Goal: Transaction & Acquisition: Purchase product/service

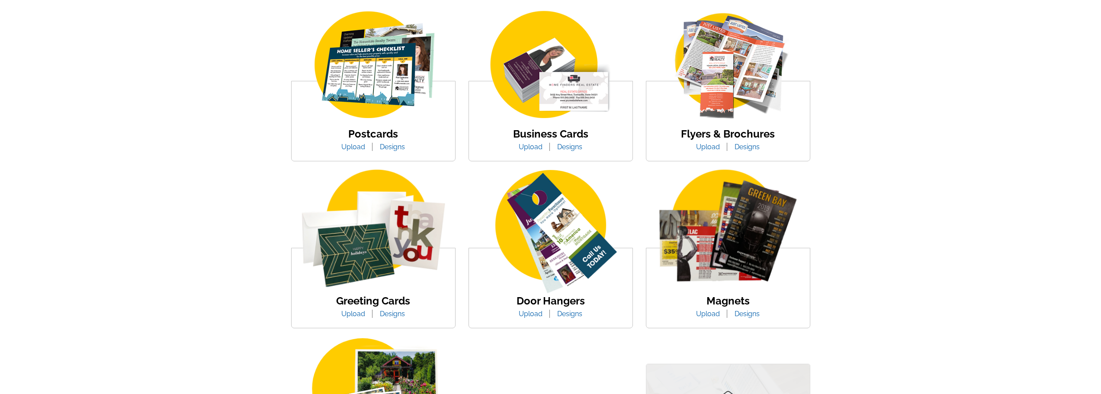
scroll to position [173, 0]
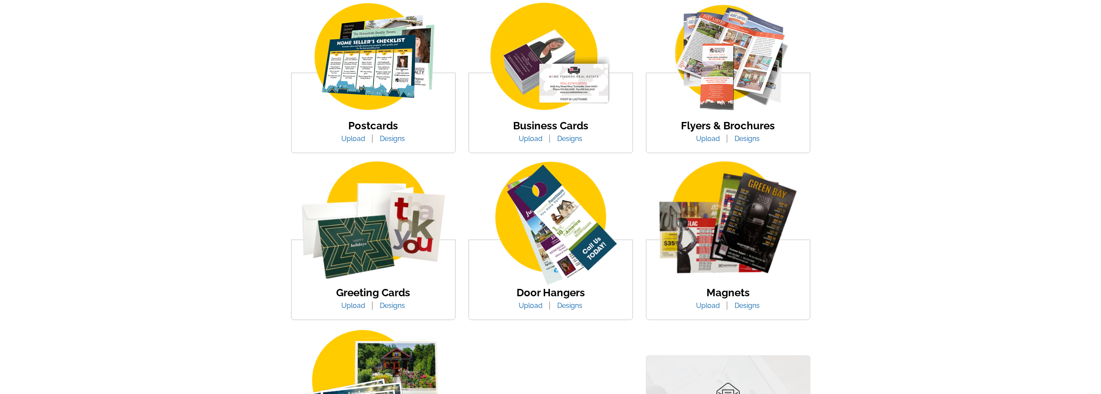
click at [399, 306] on link "Designs" at bounding box center [392, 306] width 38 height 8
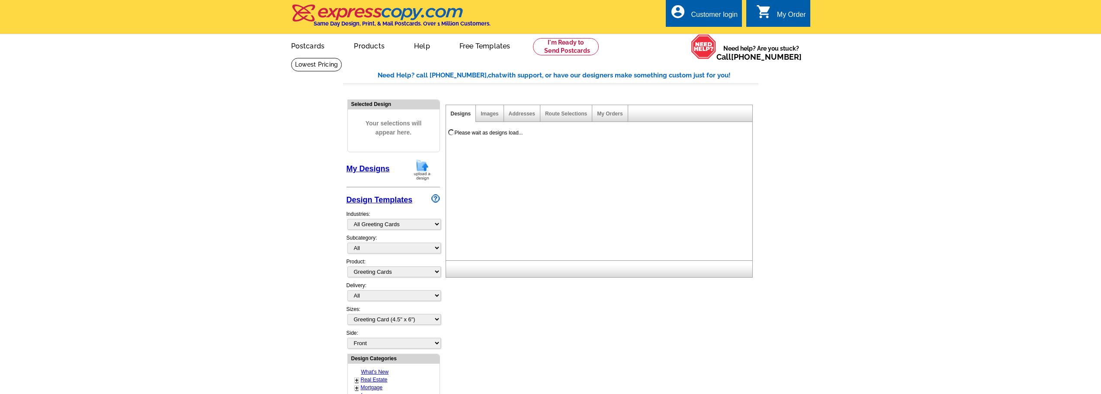
select select "975"
select select "5"
select select "11"
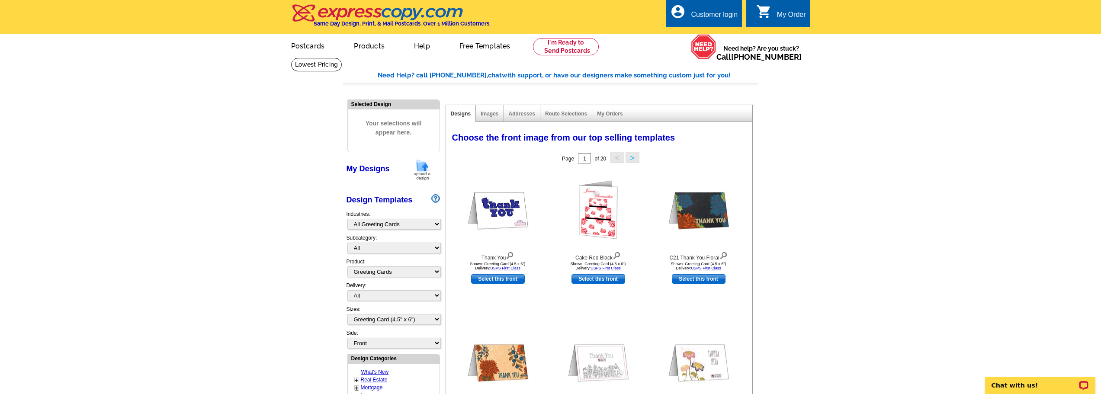
click at [507, 279] on link "Select this front" at bounding box center [498, 279] width 54 height 10
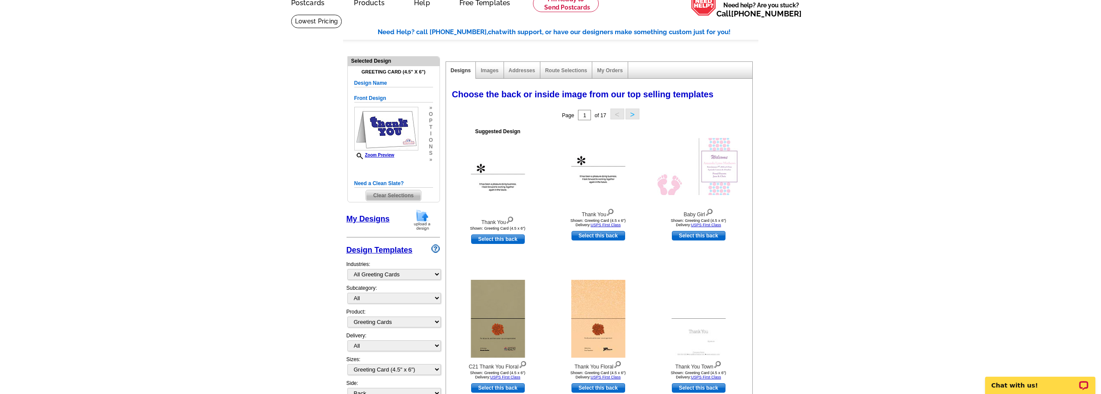
scroll to position [130, 0]
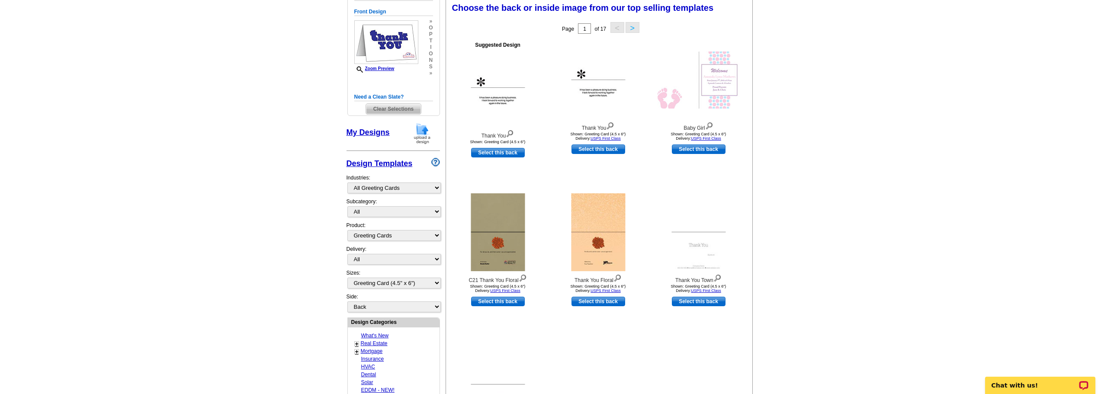
click at [589, 305] on link "Select this back" at bounding box center [599, 302] width 54 height 10
select select "front"
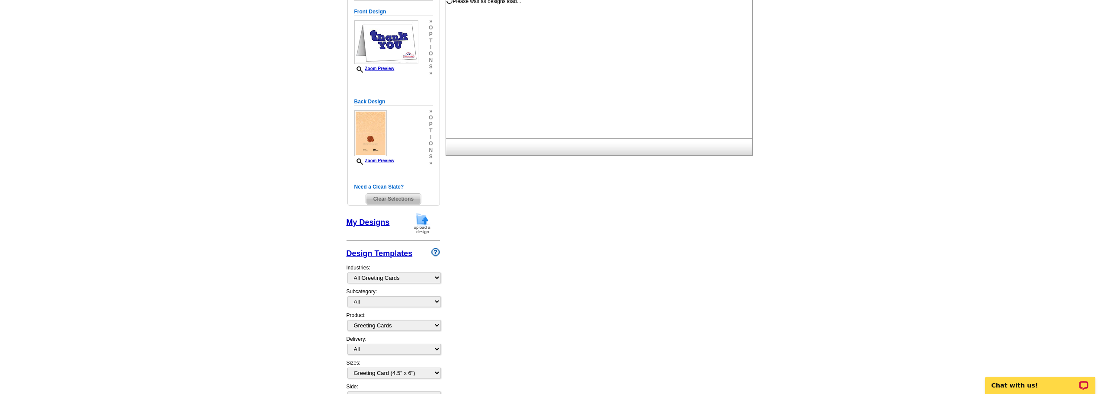
scroll to position [0, 0]
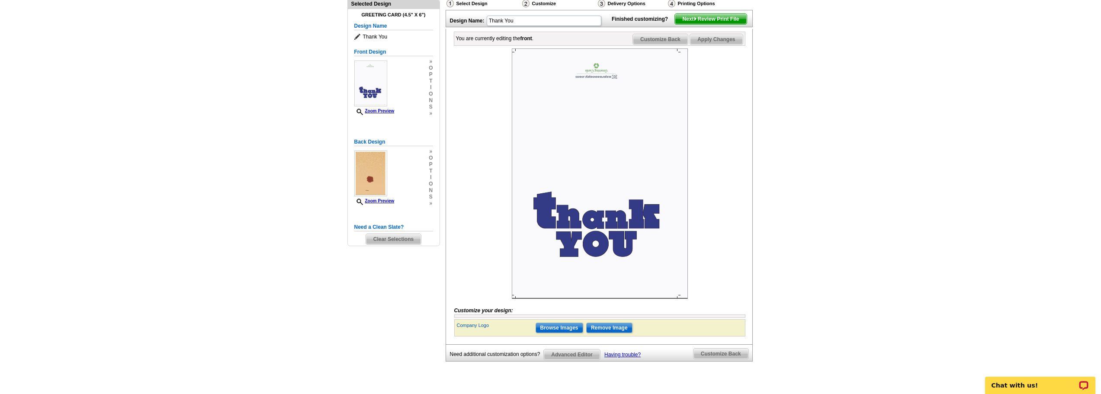
scroll to position [87, 0]
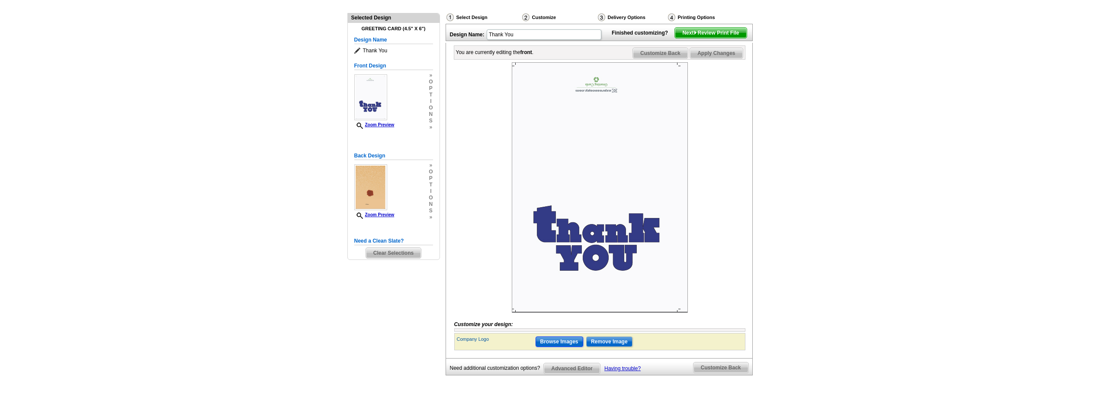
click at [559, 347] on input "Browse Images" at bounding box center [560, 342] width 48 height 10
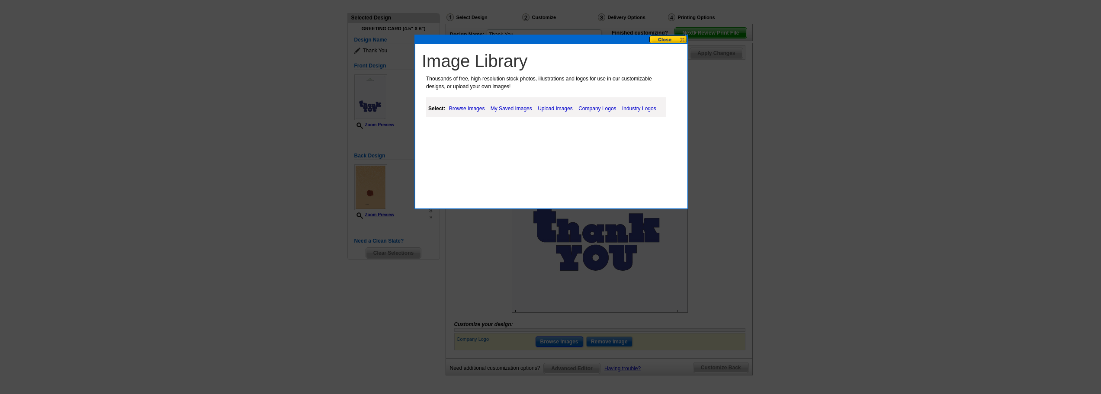
click at [675, 39] on button at bounding box center [669, 39] width 38 height 8
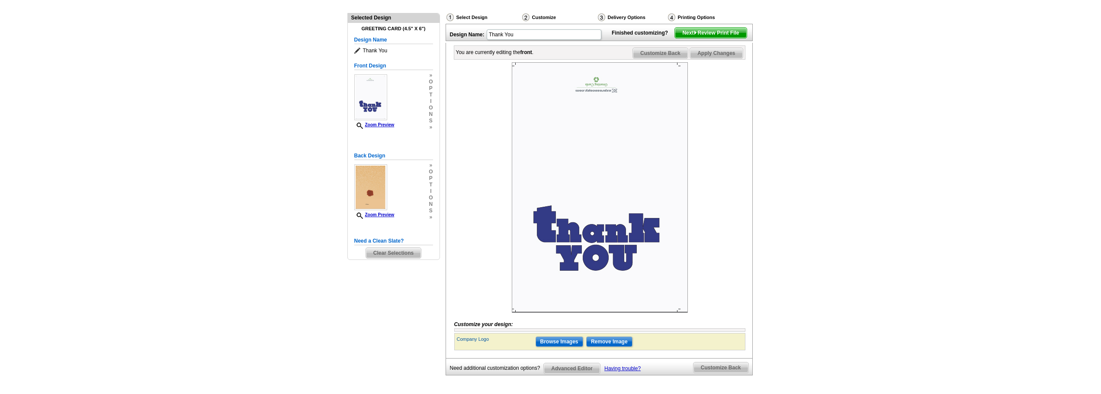
click at [697, 38] on span "Next Review Print File" at bounding box center [710, 33] width 71 height 10
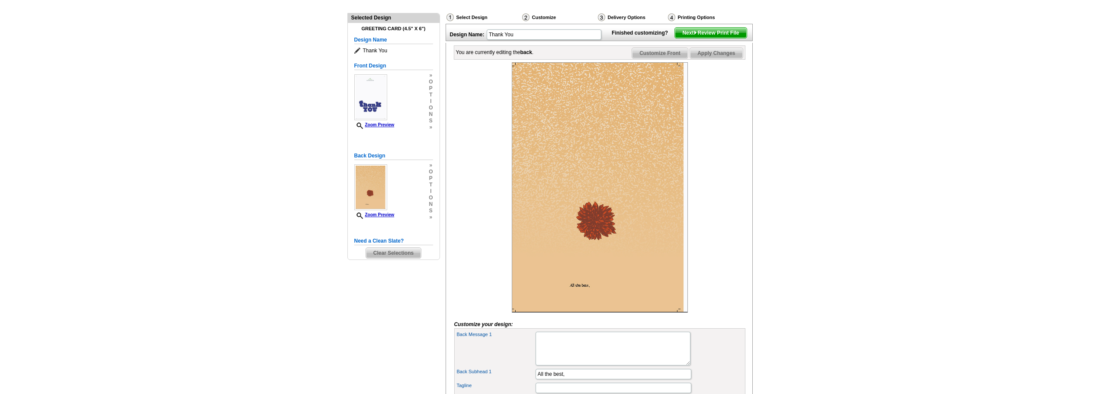
click at [717, 38] on span "Next Review Print File" at bounding box center [710, 33] width 71 height 10
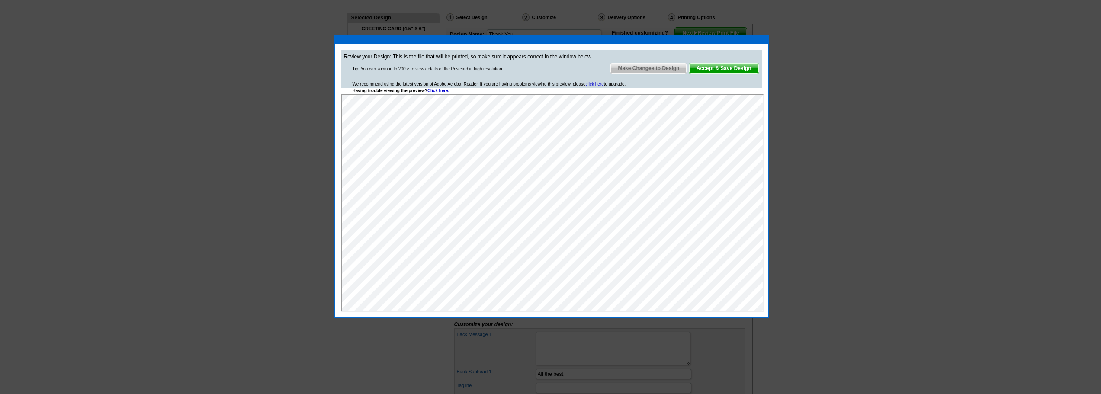
scroll to position [0, 0]
click at [723, 72] on span "Accept & Save Design" at bounding box center [724, 68] width 70 height 10
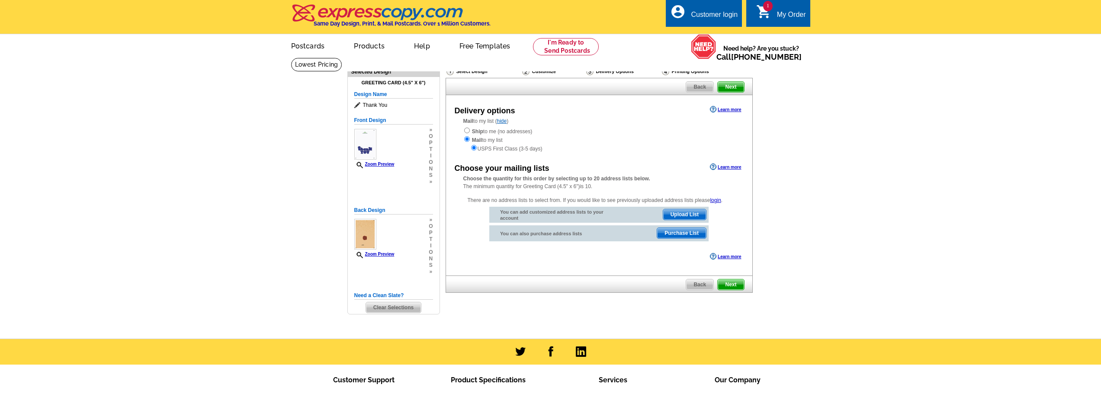
click at [688, 213] on span "Upload List" at bounding box center [684, 214] width 43 height 10
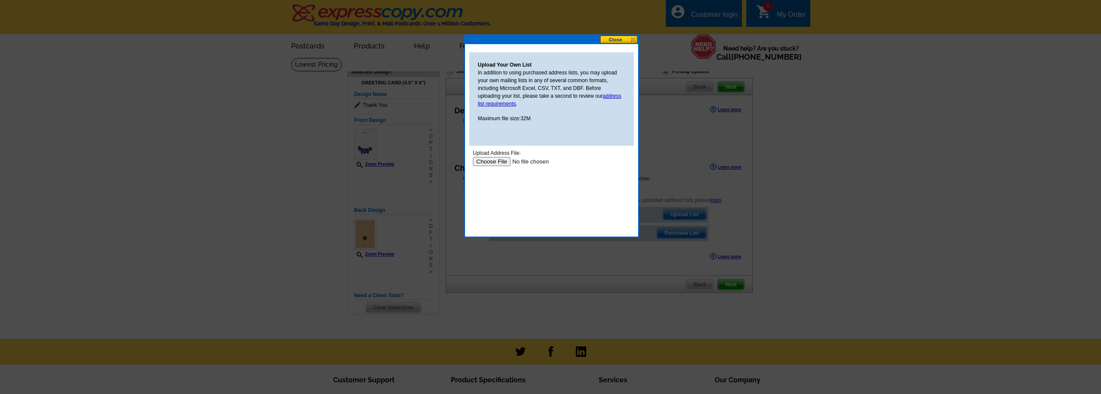
click at [626, 42] on button at bounding box center [619, 39] width 38 height 8
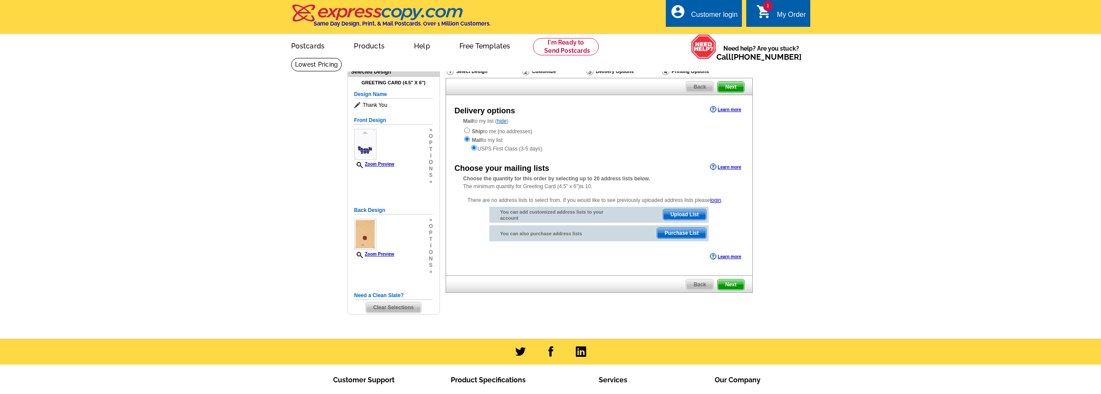
click at [476, 132] on strong "Ship" at bounding box center [477, 132] width 11 height 6
click at [470, 133] on div "Ship to me (no addresses) Mail to my list USPS First Class (3-5 days)" at bounding box center [599, 140] width 272 height 26
click at [468, 133] on input "radio" at bounding box center [467, 131] width 6 height 6
radio input "true"
click at [734, 281] on span "Next" at bounding box center [731, 285] width 26 height 10
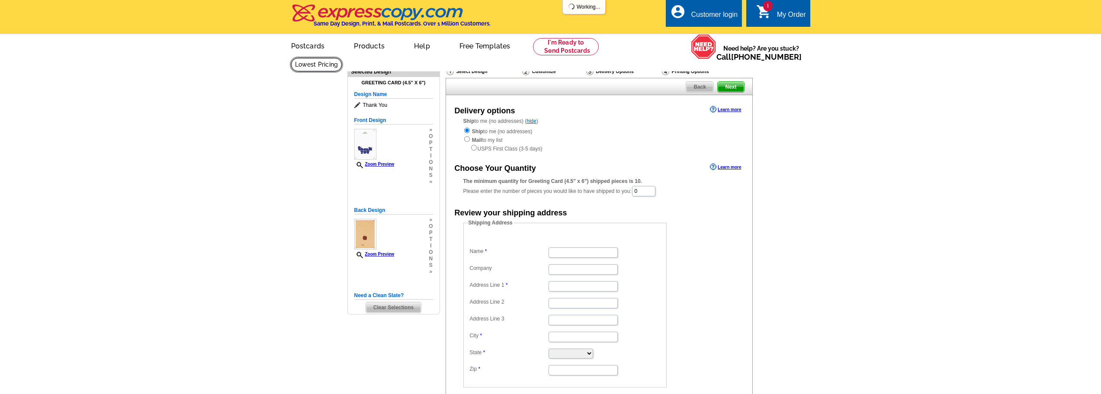
click at [342, 58] on link at bounding box center [316, 64] width 51 height 13
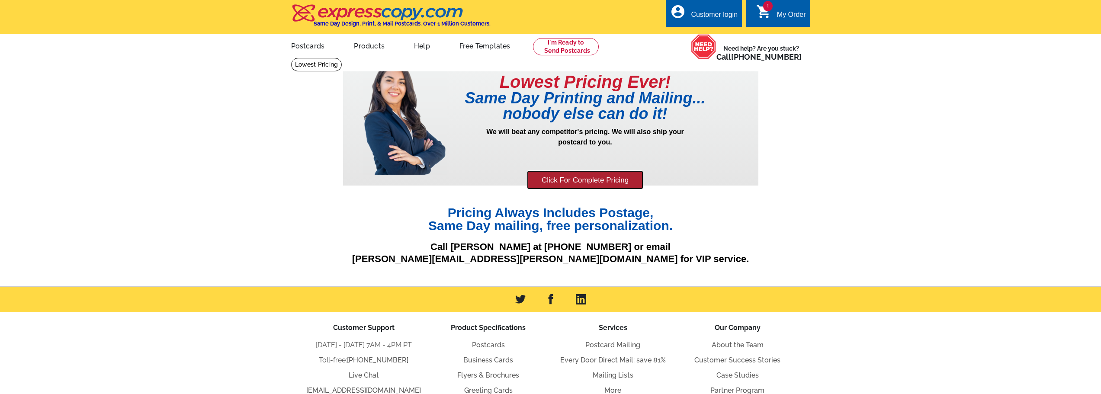
click at [616, 180] on link "Click For Complete Pricing" at bounding box center [585, 179] width 116 height 19
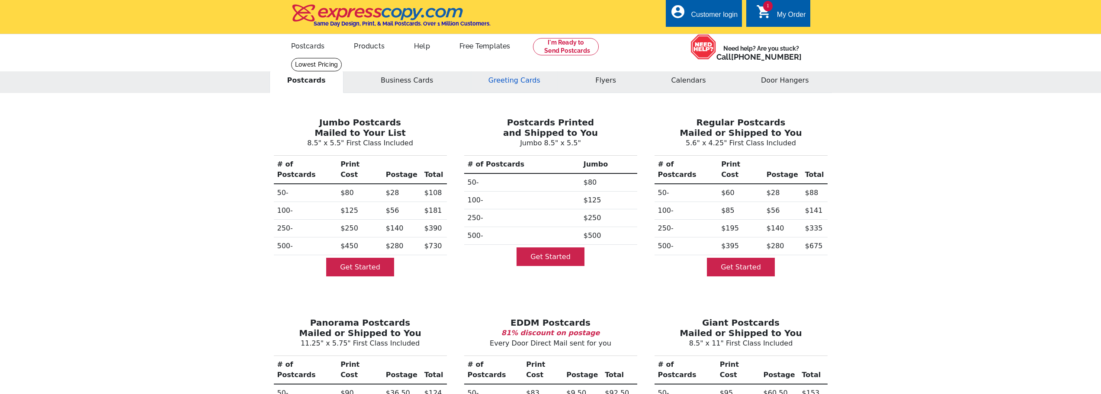
click at [518, 78] on button "Greeting Cards" at bounding box center [514, 80] width 87 height 25
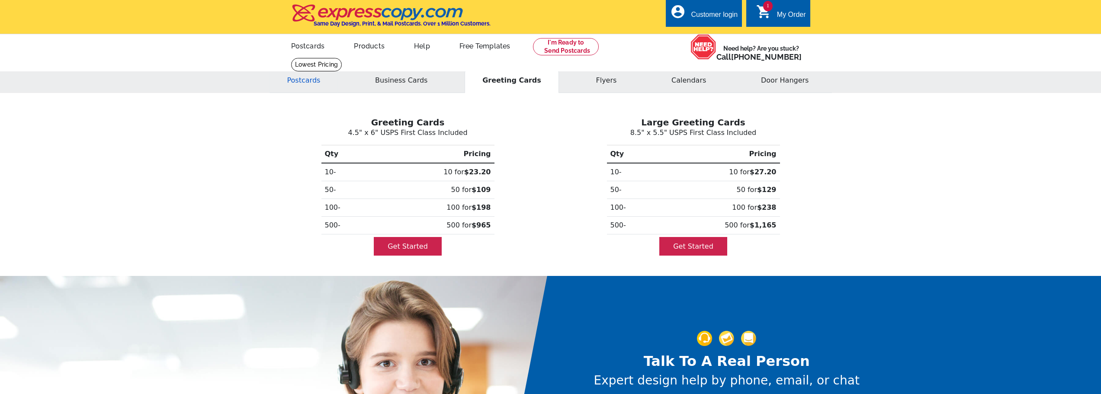
click at [294, 81] on button "Postcards" at bounding box center [304, 80] width 69 height 25
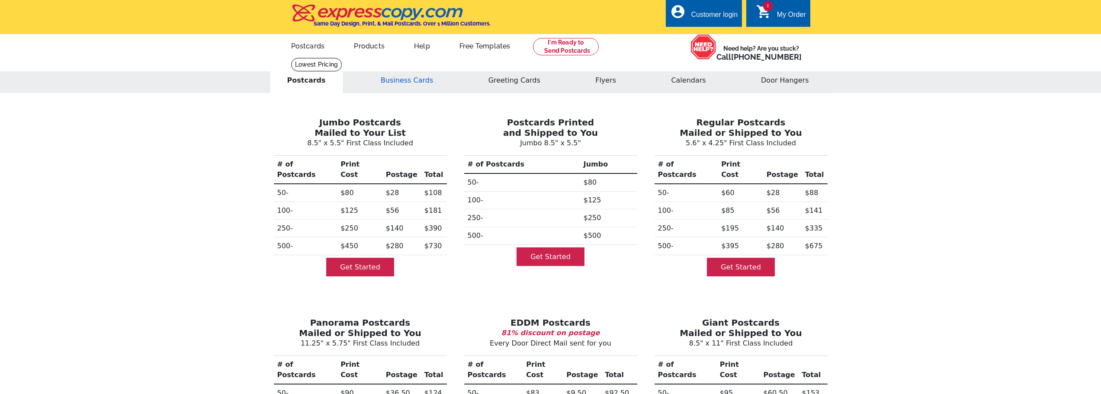
click at [399, 83] on button "Business Cards" at bounding box center [407, 80] width 88 height 25
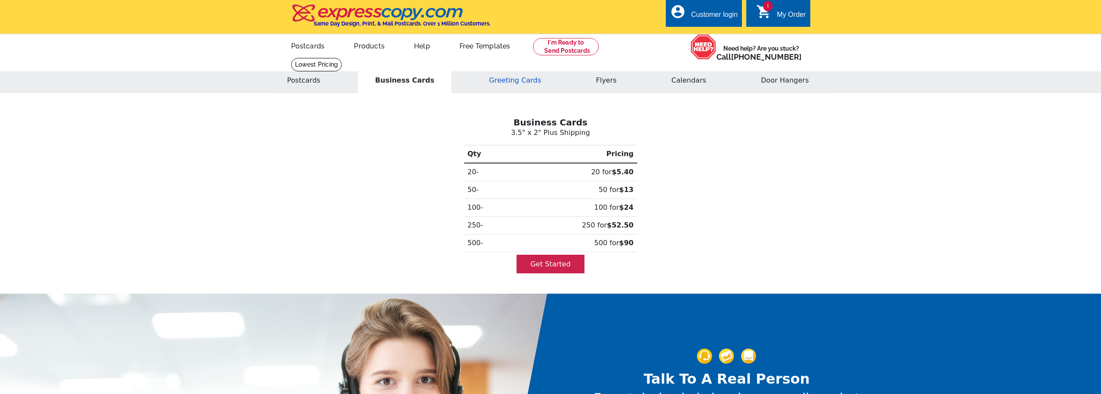
click at [479, 84] on button "Greeting Cards" at bounding box center [515, 80] width 87 height 25
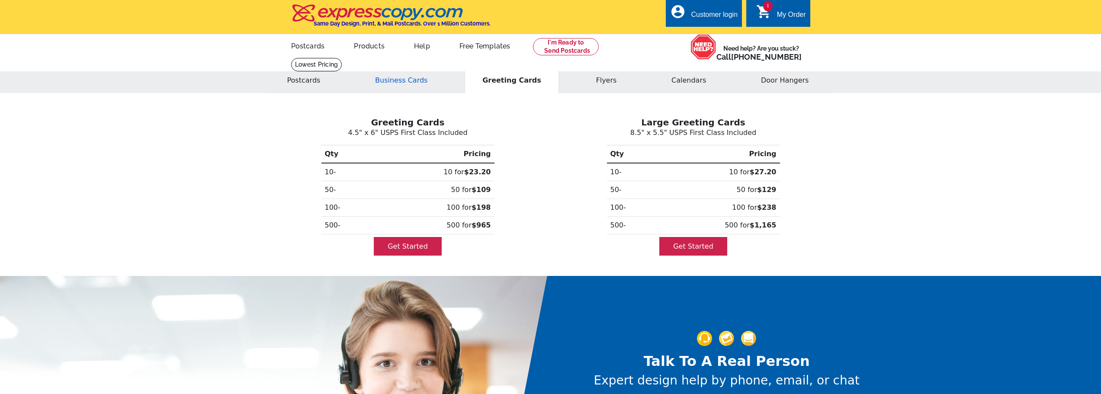
click at [410, 77] on button "Business Cards" at bounding box center [401, 80] width 88 height 25
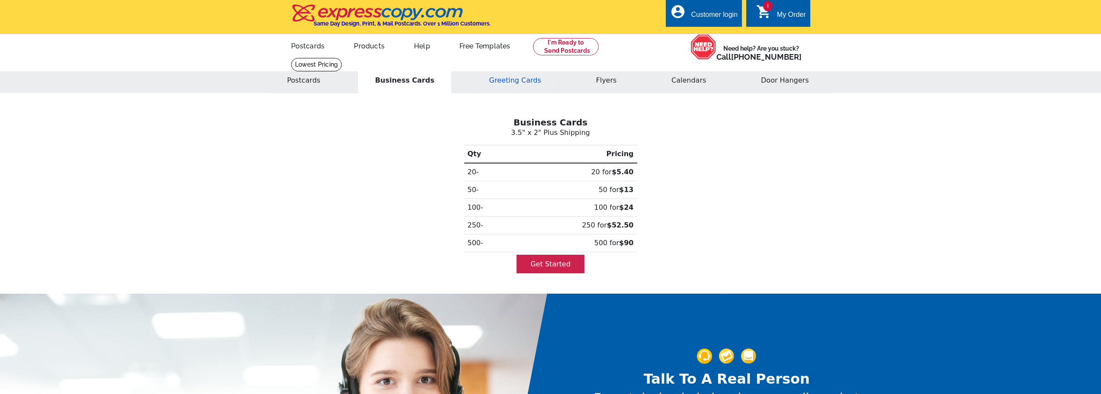
click at [495, 77] on button "Greeting Cards" at bounding box center [515, 80] width 87 height 25
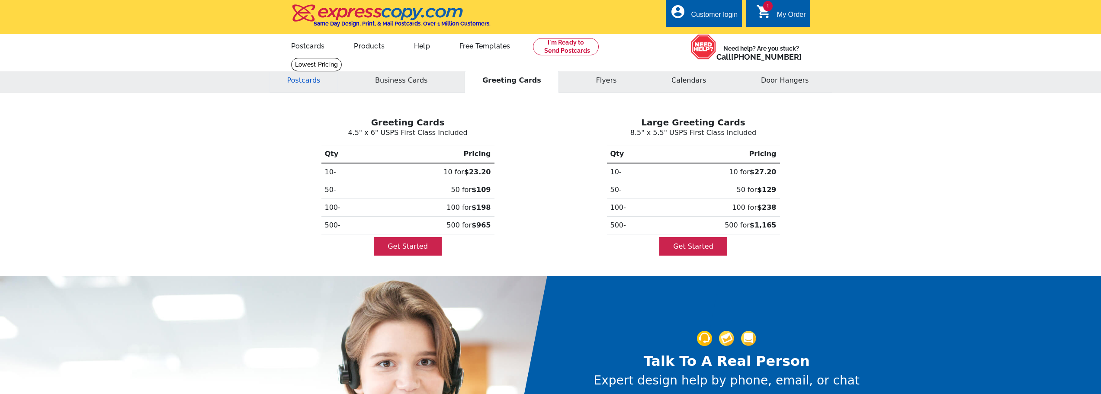
click at [309, 82] on button "Postcards" at bounding box center [304, 80] width 69 height 25
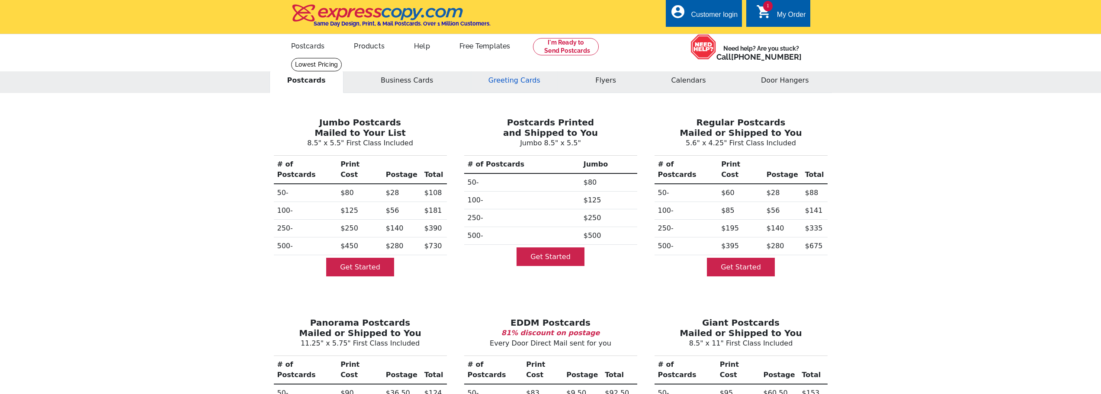
click at [511, 85] on button "Greeting Cards" at bounding box center [514, 80] width 87 height 25
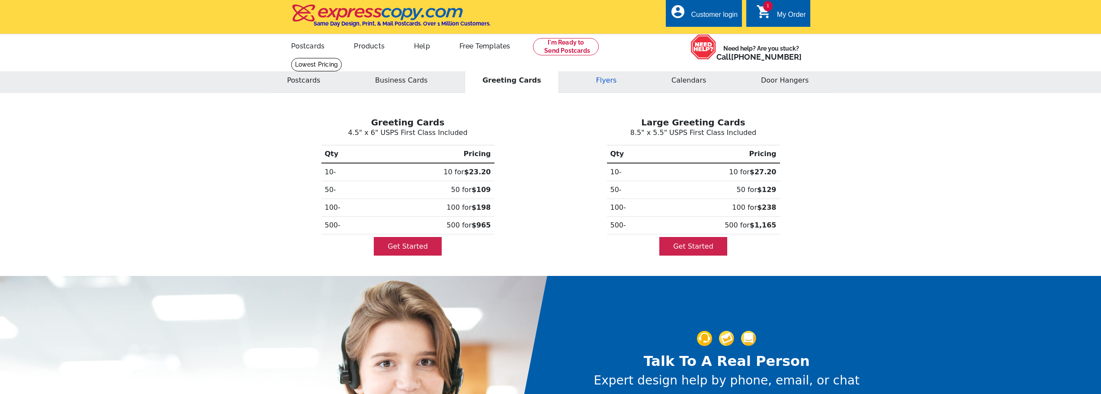
drag, startPoint x: 595, startPoint y: 80, endPoint x: 602, endPoint y: 81, distance: 7.1
click at [596, 81] on button "Flyers" at bounding box center [606, 80] width 56 height 25
click at [698, 85] on button "Calendars" at bounding box center [688, 80] width 70 height 25
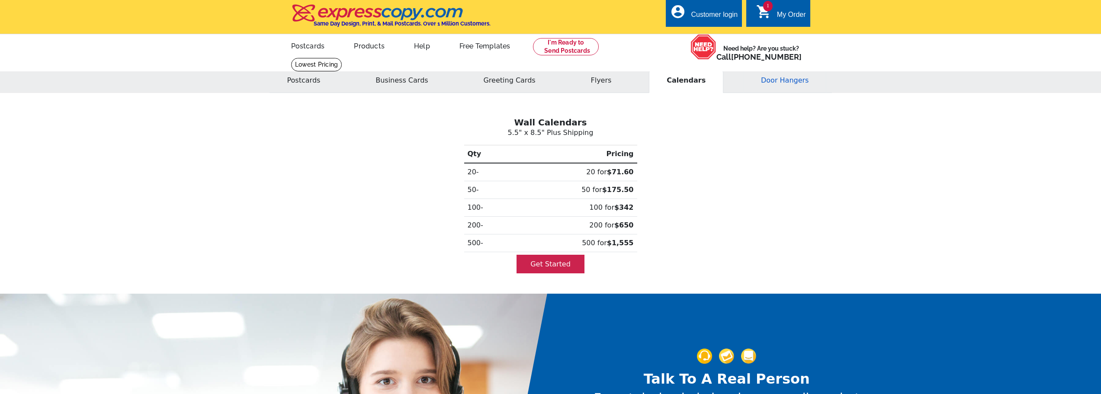
click at [788, 86] on button "Door Hangers" at bounding box center [784, 80] width 83 height 25
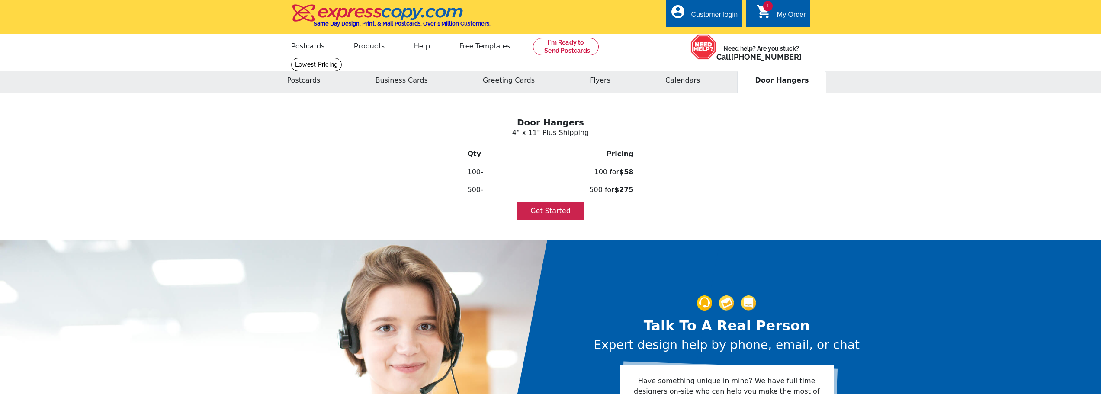
click at [667, 109] on div "Door Hangers 4" x 11" Plus Shipping Qty Pricing 100- 100 for $58 500- 500 for $…" at bounding box center [550, 166] width 571 height 127
click at [685, 119] on h3 "Door Hangers" at bounding box center [550, 122] width 557 height 10
click at [572, 51] on link at bounding box center [566, 46] width 66 height 17
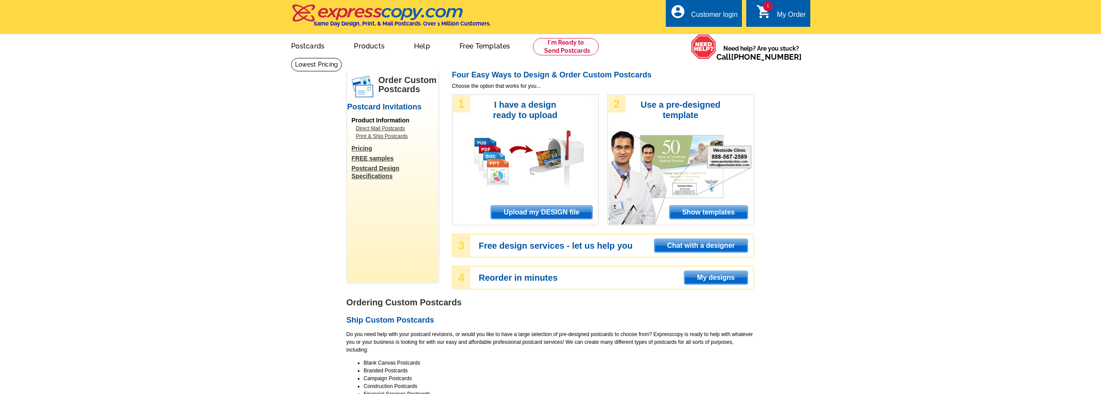
click at [702, 217] on span "Show templates" at bounding box center [709, 212] width 78 height 13
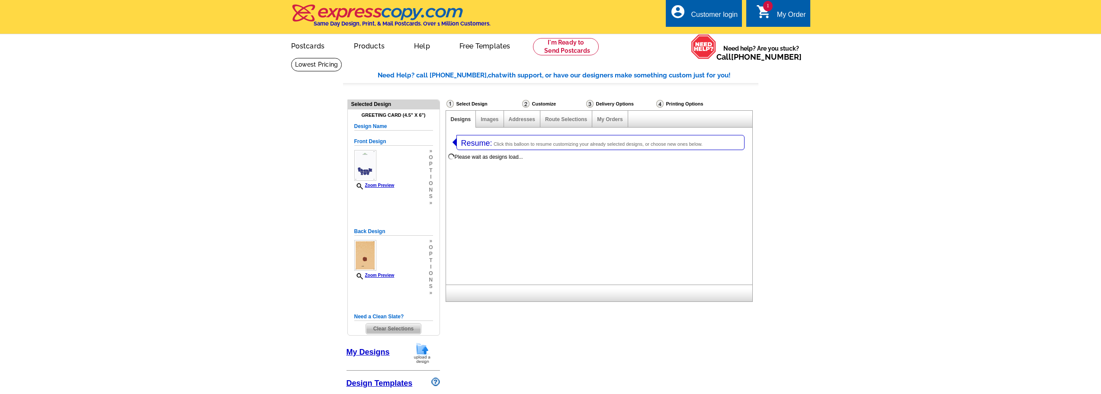
select select "5"
select select "11"
select select "971"
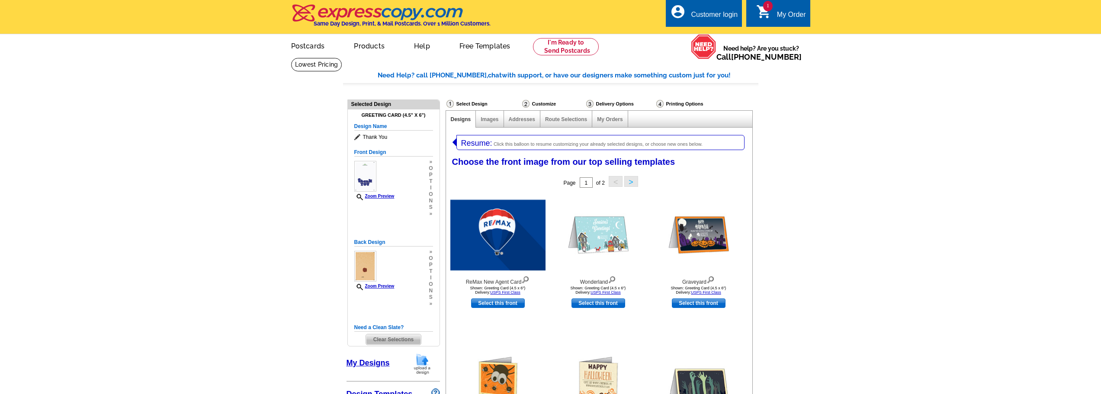
click at [511, 239] on img at bounding box center [497, 234] width 95 height 72
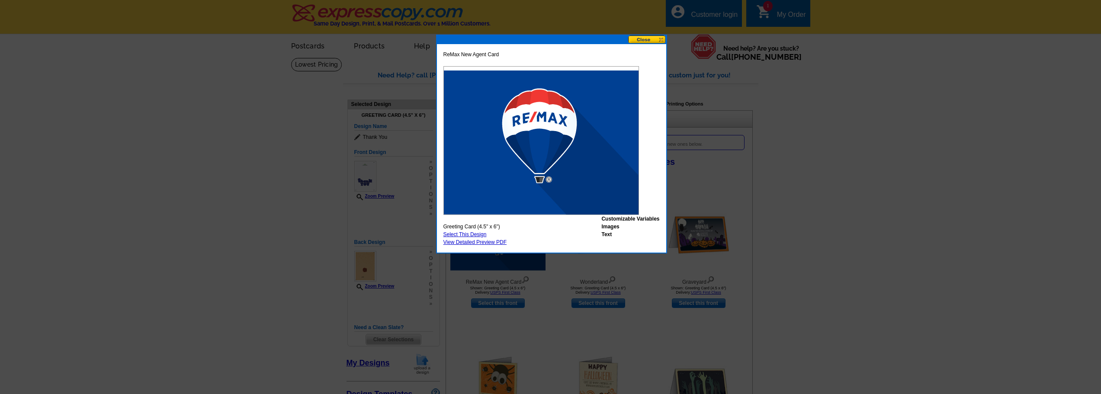
click at [476, 235] on link "Select This Design" at bounding box center [465, 235] width 43 height 6
select select "back"
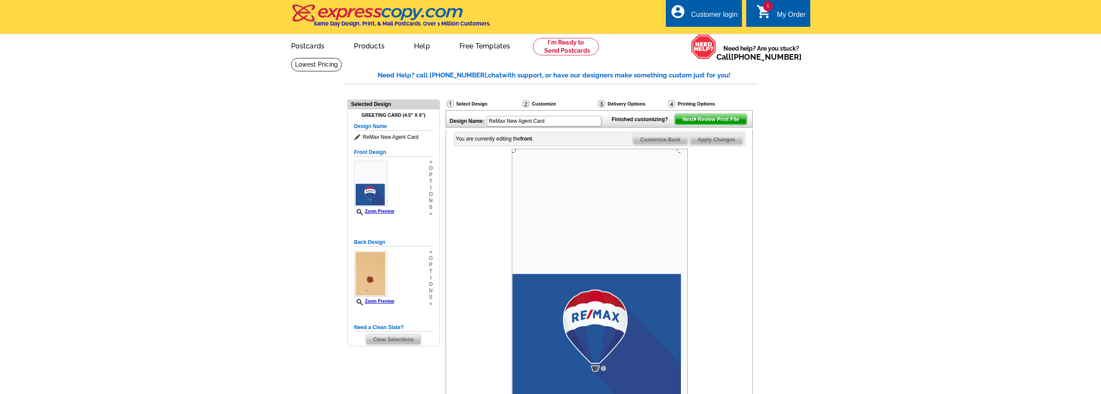
scroll to position [43, 0]
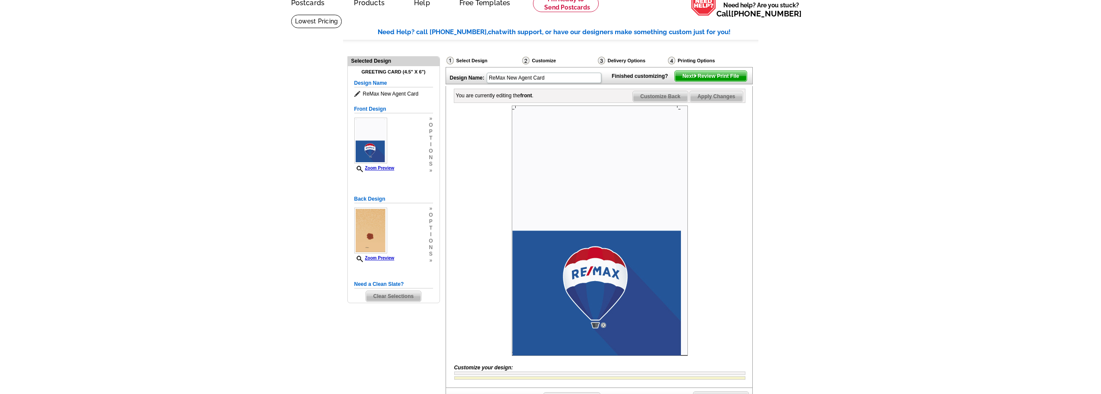
click at [708, 81] on span "Next Review Print File" at bounding box center [710, 76] width 71 height 10
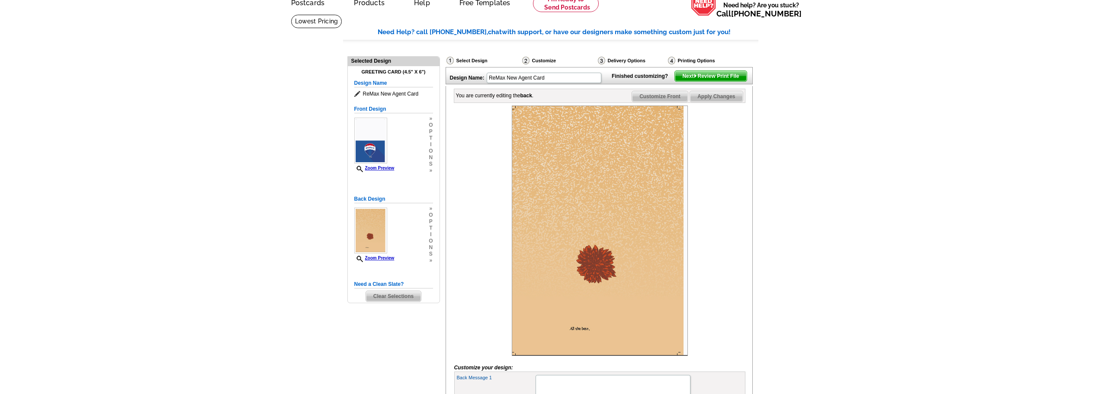
click at [712, 81] on span "Next Review Print File" at bounding box center [710, 76] width 71 height 10
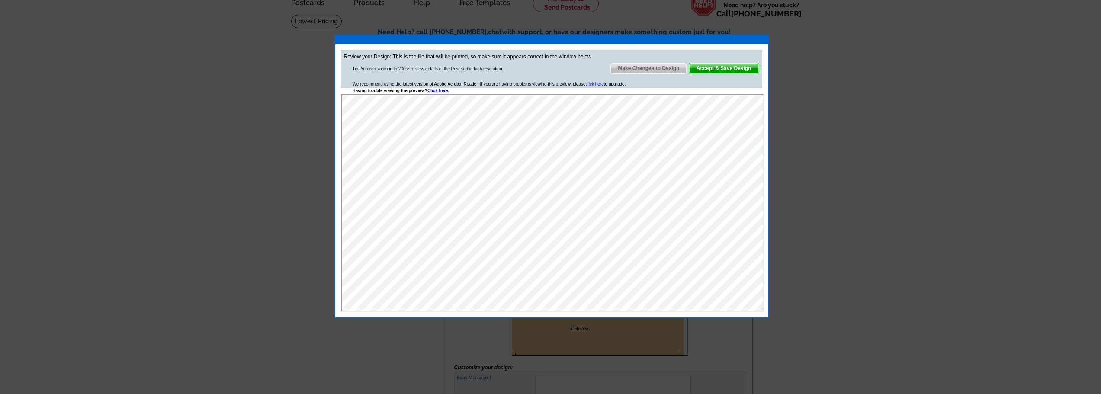
scroll to position [0, 0]
click at [733, 68] on span "Accept & Save Design" at bounding box center [724, 68] width 70 height 10
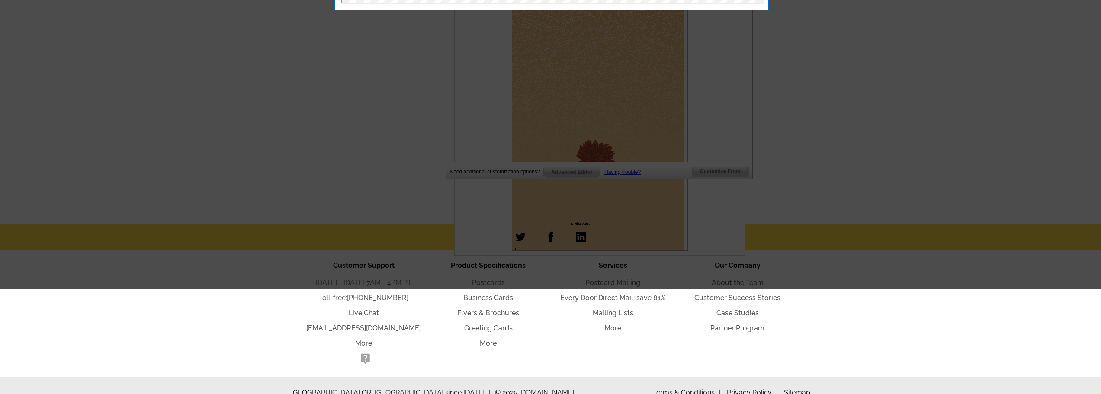
scroll to position [378, 0]
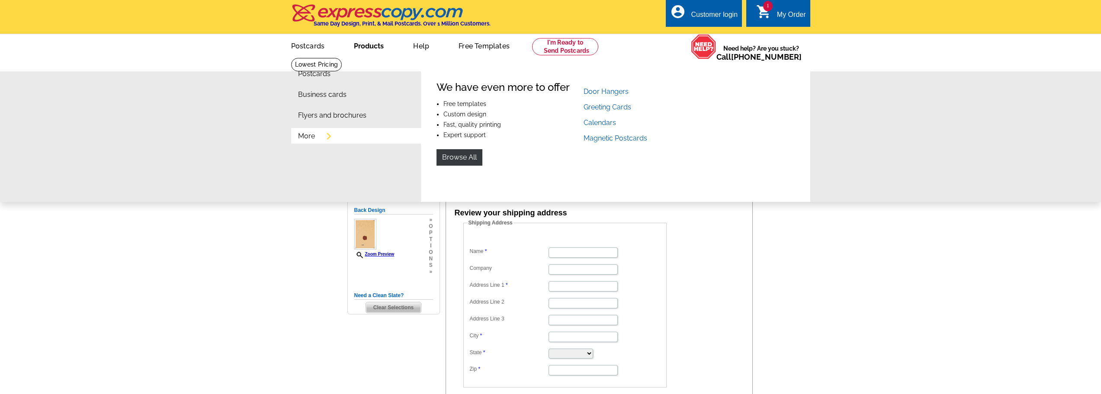
click at [308, 138] on link "More" at bounding box center [306, 136] width 17 height 7
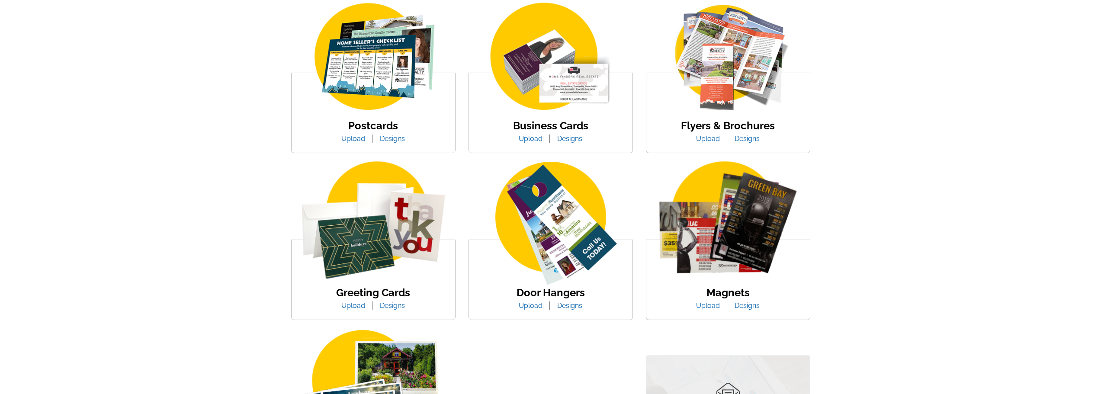
click at [383, 215] on img at bounding box center [374, 224] width 164 height 126
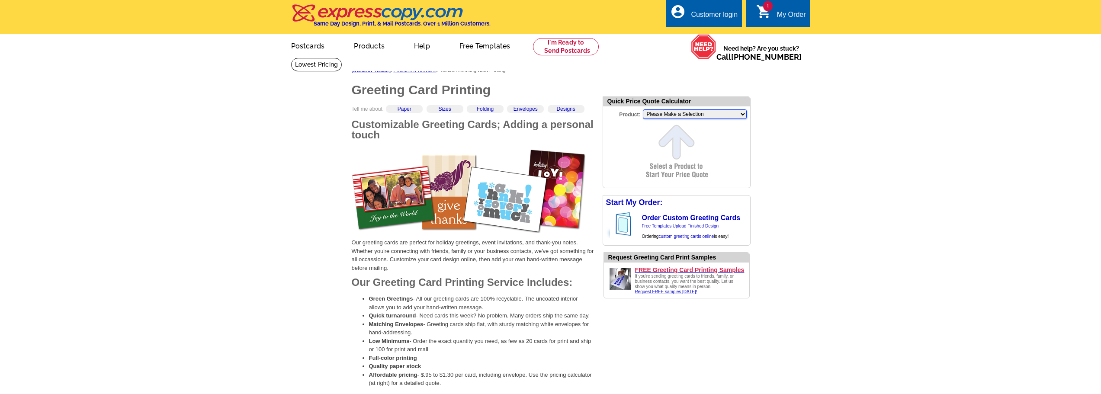
click at [703, 118] on select "Please Make a Selection Jumbo Postcard (5.5" x 8.5") Regular Postcard (4.25" x …" at bounding box center [695, 114] width 104 height 10
select select "14"
click at [643, 110] on select "Please Make a Selection Jumbo Postcard (5.5" x 8.5") Regular Postcard (4.25" x …" at bounding box center [695, 114] width 104 height 10
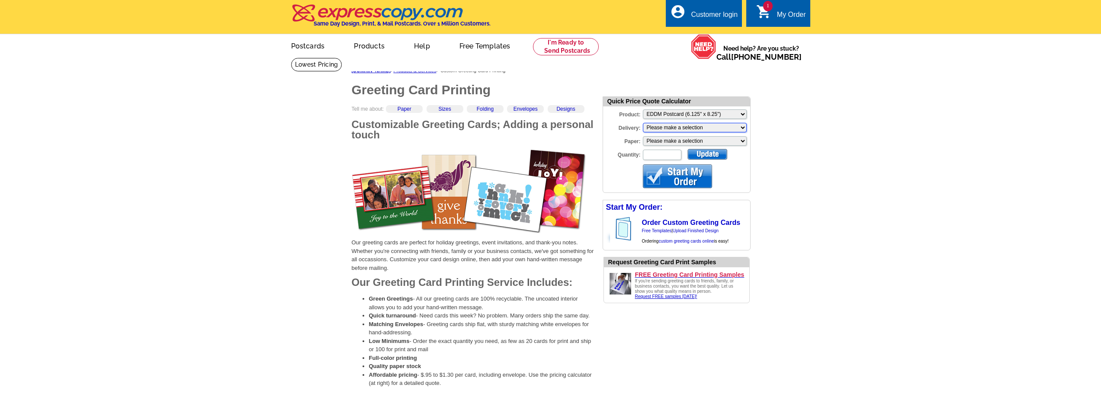
click at [714, 128] on select "Please make a selection Print + Address+USPS First Class Print-Only+Shipped To …" at bounding box center [695, 128] width 104 height 10
select select "3"
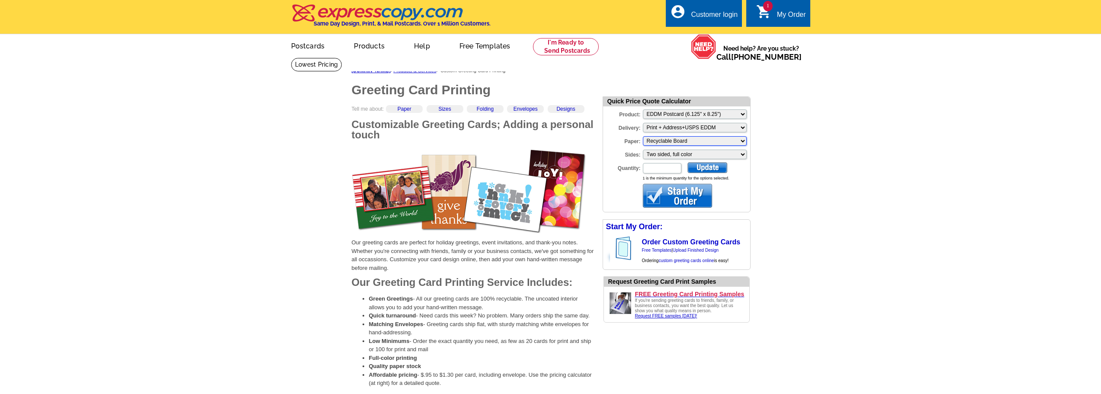
click at [691, 143] on select "Please make a selection Recyclable Board" at bounding box center [695, 141] width 104 height 10
click at [643, 137] on select "Please make a selection Recyclable Board" at bounding box center [695, 141] width 104 height 10
click at [688, 155] on select "Please make a selection Two sided, full color" at bounding box center [695, 155] width 104 height 10
click at [643, 151] on select "Please make a selection Two sided, full color" at bounding box center [695, 155] width 104 height 10
click at [677, 169] on input "Quantity:" at bounding box center [662, 168] width 39 height 10
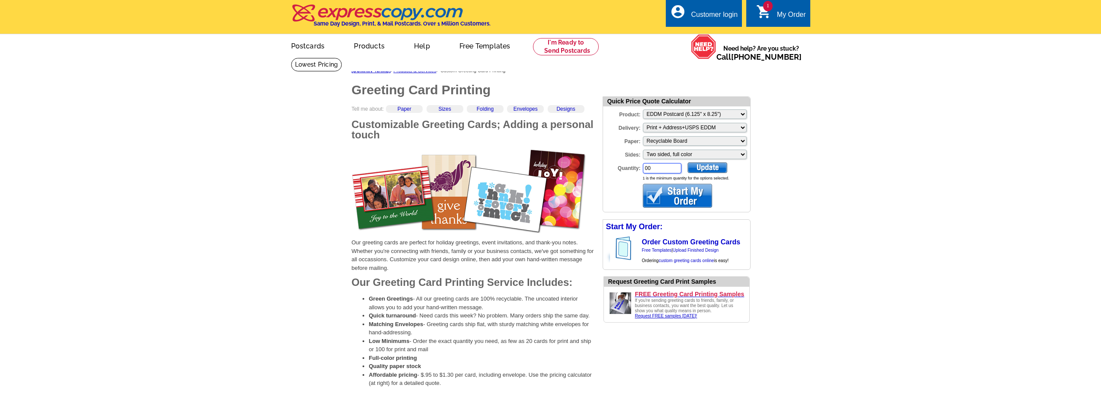
type input "0"
click at [711, 167] on div at bounding box center [708, 167] width 40 height 11
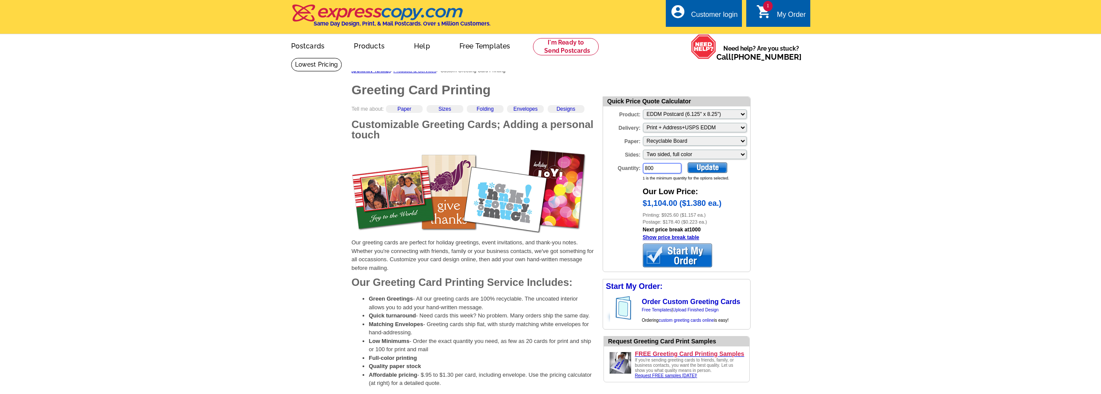
drag, startPoint x: 655, startPoint y: 171, endPoint x: 609, endPoint y: 170, distance: 45.9
click at [609, 170] on div "Quantity: 800" at bounding box center [642, 168] width 79 height 12
type input "1000"
click at [702, 165] on div at bounding box center [708, 167] width 40 height 11
click at [706, 170] on div at bounding box center [708, 167] width 40 height 11
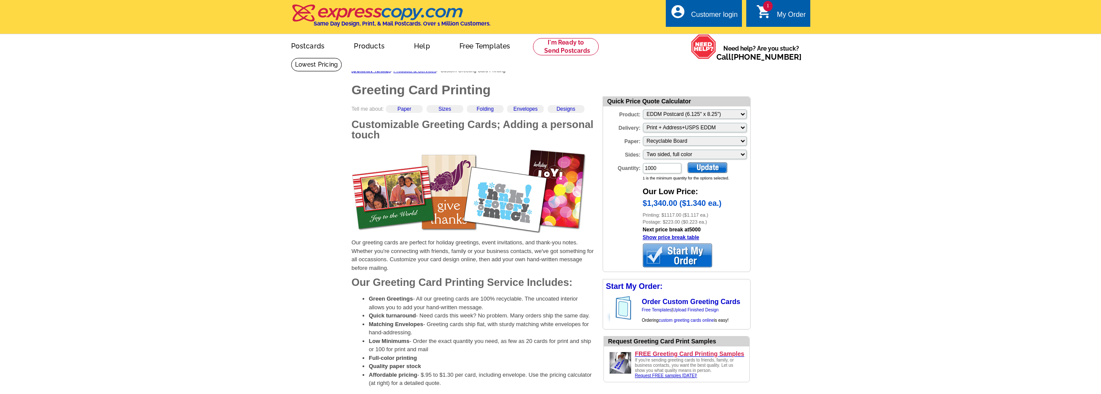
click at [702, 169] on div at bounding box center [708, 167] width 40 height 11
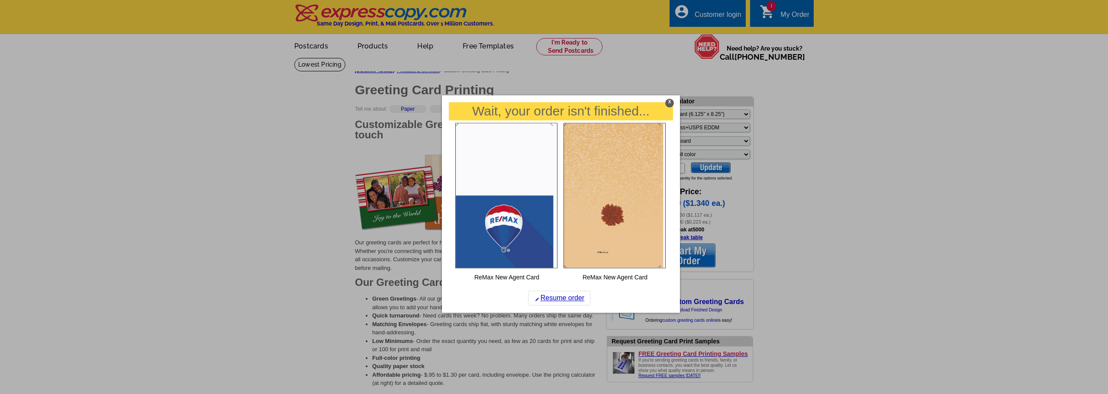
click at [669, 101] on div "X" at bounding box center [669, 103] width 9 height 9
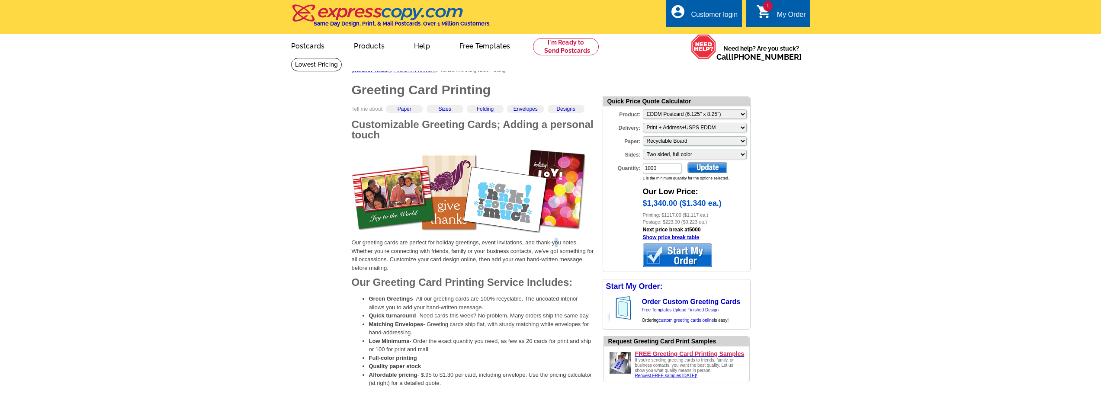
drag, startPoint x: 558, startPoint y: 241, endPoint x: 556, endPoint y: 236, distance: 5.6
drag, startPoint x: 556, startPoint y: 236, endPoint x: 525, endPoint y: 254, distance: 35.5
click at [525, 254] on p "Our greeting cards are perfect for holiday greetings, event invitations, and th…" at bounding box center [473, 255] width 242 height 34
click at [691, 129] on select "Please make a selection Print + Address+USPS First Class Print-Only+Shipped To …" at bounding box center [695, 128] width 104 height 10
click at [697, 113] on select "Please Make a Selection Jumbo Postcard (5.5" x 8.5") Regular Postcard (4.25" x …" at bounding box center [695, 114] width 104 height 10
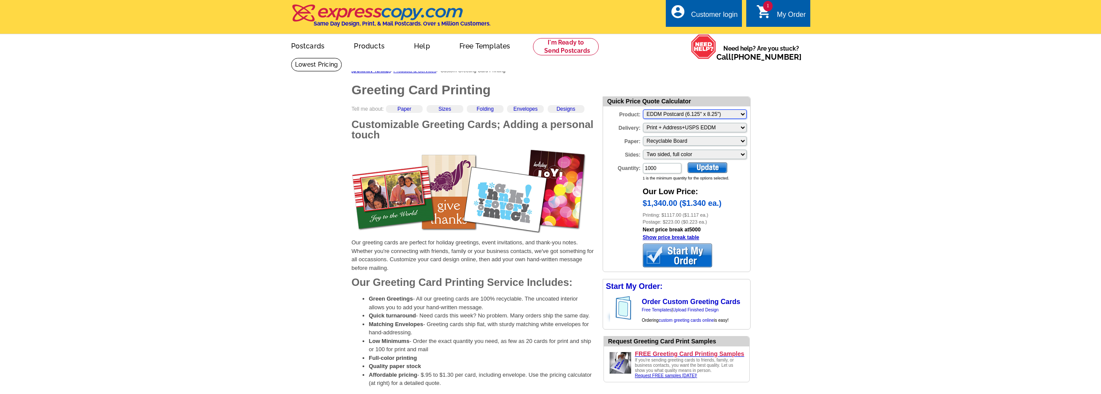
select select "11"
click at [643, 110] on select "Please Make a Selection Jumbo Postcard (5.5" x 8.5") Regular Postcard (4.25" x …" at bounding box center [695, 114] width 104 height 10
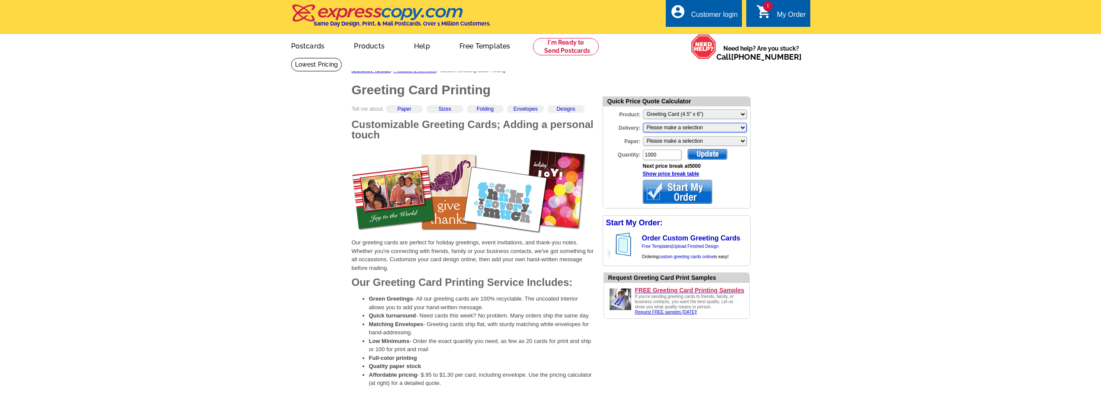
click at [702, 128] on select "Please make a selection Print + Address+USPS First Class Print-Only+Shipped To …" at bounding box center [695, 128] width 104 height 10
click at [710, 139] on select "Please make a selection Coated Cover Stock Premium Coated Stock" at bounding box center [695, 141] width 104 height 10
select select "3"
select select "2"
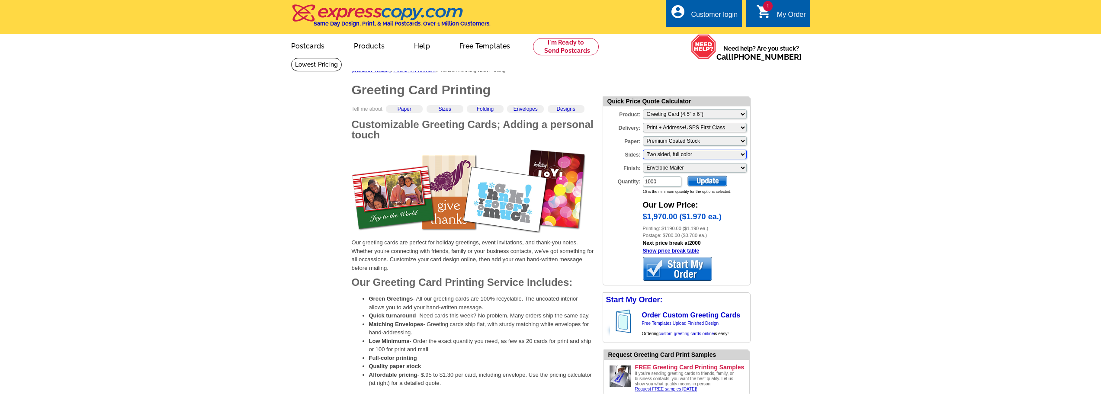
click at [701, 154] on select "Please make a selection Two sided, full color" at bounding box center [695, 155] width 104 height 10
click at [643, 151] on select "Please make a selection Two sided, full color" at bounding box center [695, 155] width 104 height 10
click at [698, 166] on select "Please make a selection Envelope Mailer" at bounding box center [695, 168] width 104 height 10
click at [667, 180] on input "1000" at bounding box center [662, 182] width 39 height 10
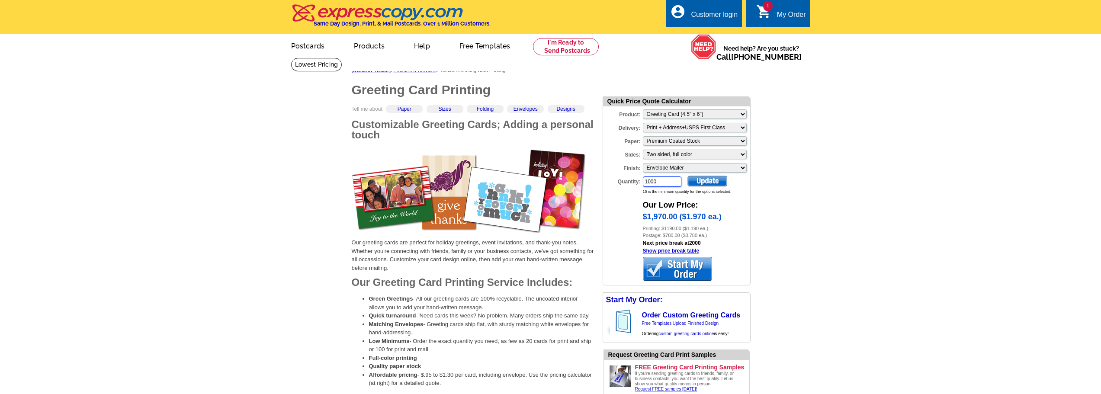
click at [667, 180] on input "1000" at bounding box center [662, 182] width 39 height 10
type input "5"
click at [695, 185] on div at bounding box center [708, 181] width 40 height 11
drag, startPoint x: 664, startPoint y: 183, endPoint x: 642, endPoint y: 187, distance: 22.8
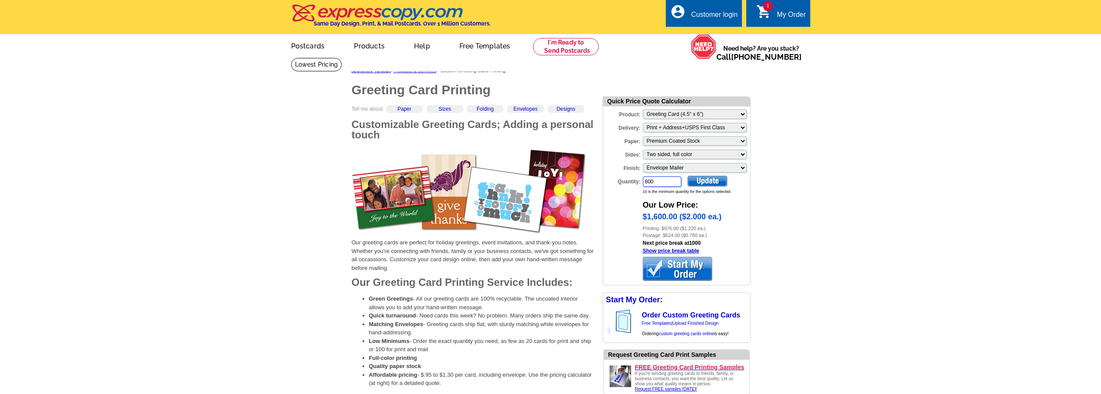
click at [642, 187] on div "Quantity: 800" at bounding box center [642, 182] width 79 height 12
type input "500"
click at [695, 182] on div at bounding box center [708, 181] width 40 height 11
click at [653, 179] on input "500" at bounding box center [662, 182] width 39 height 10
